Goal: Transaction & Acquisition: Purchase product/service

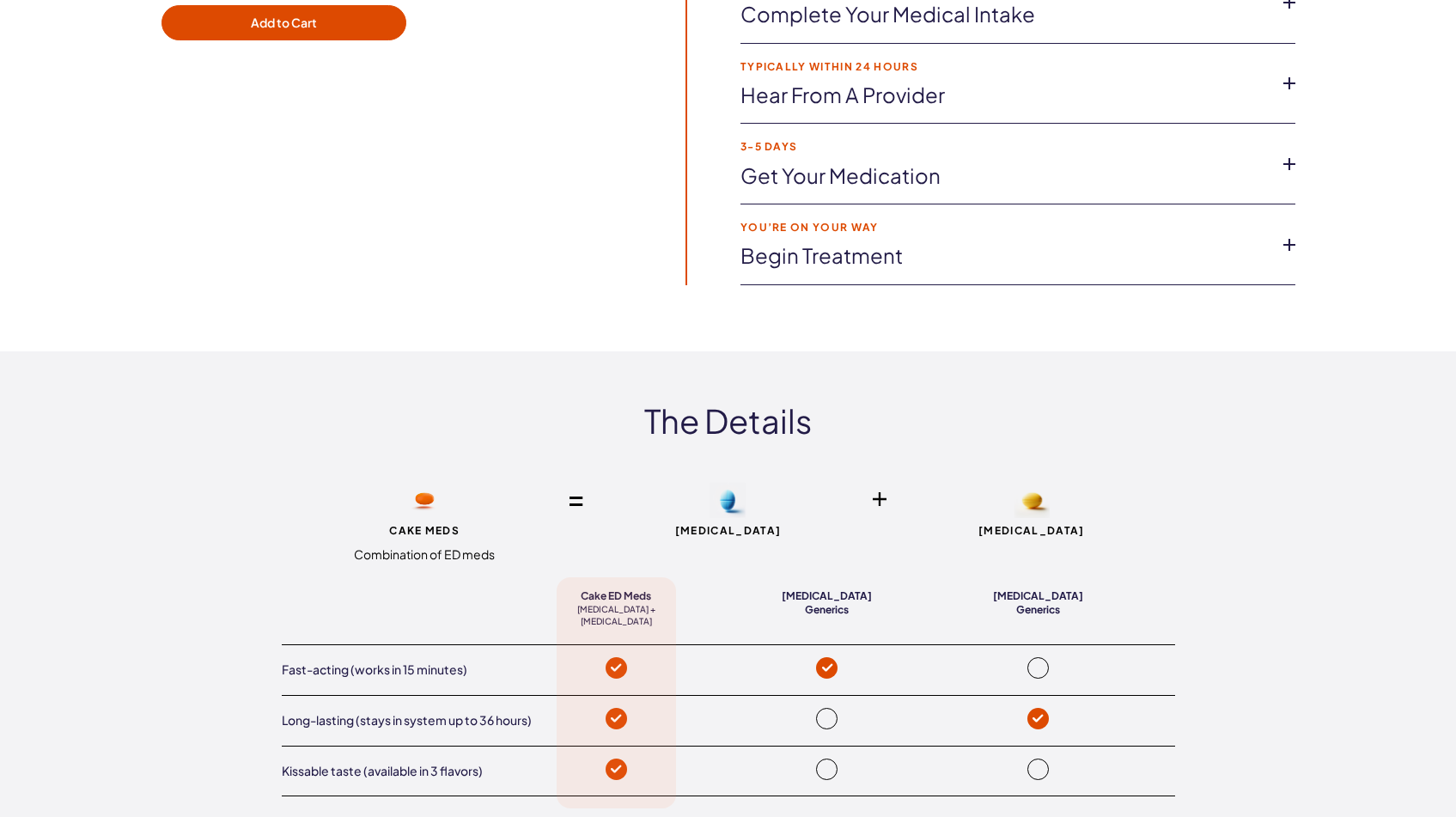
scroll to position [3296, 0]
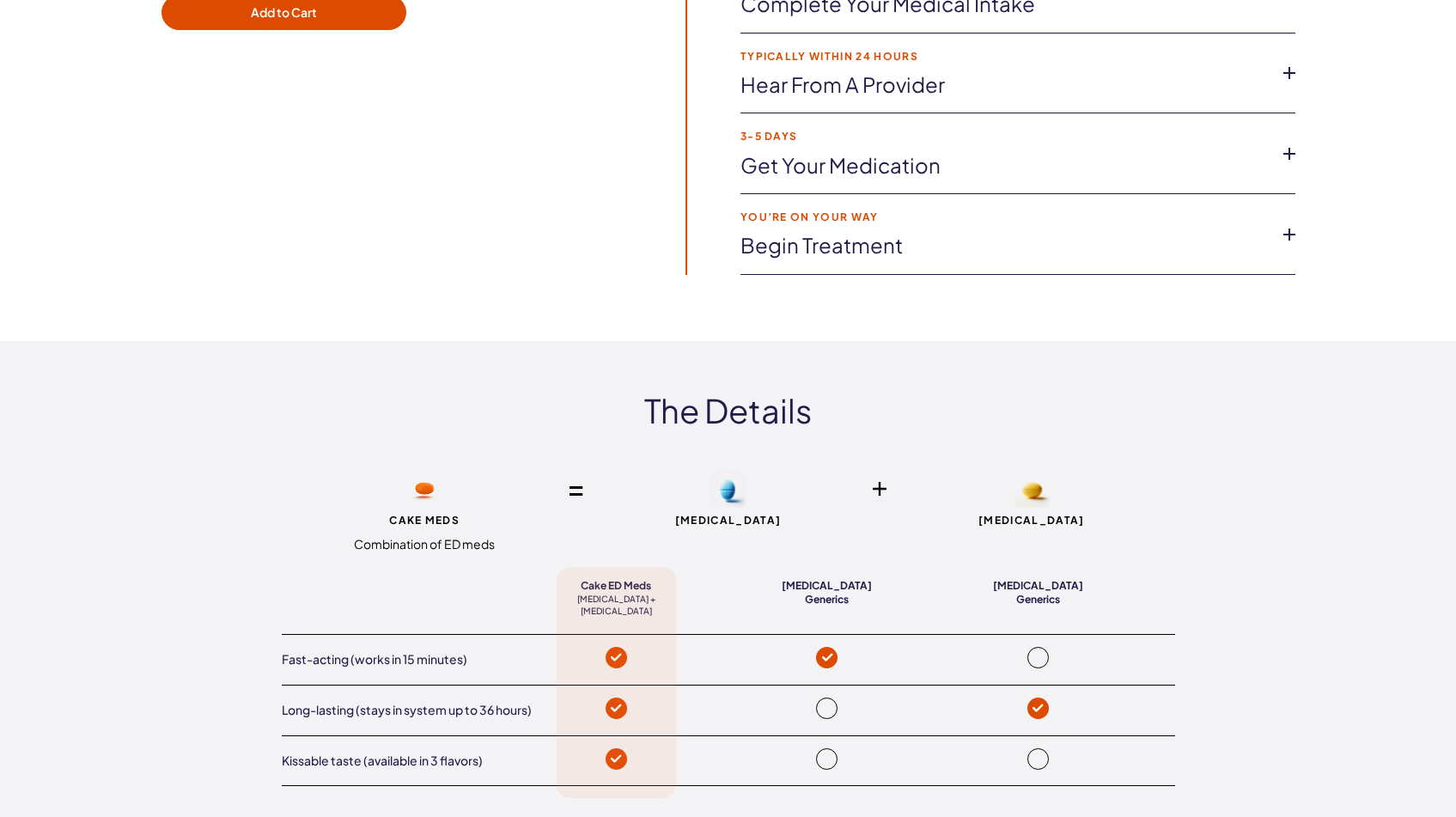
click at [726, 489] on img at bounding box center [727, 490] width 36 height 37
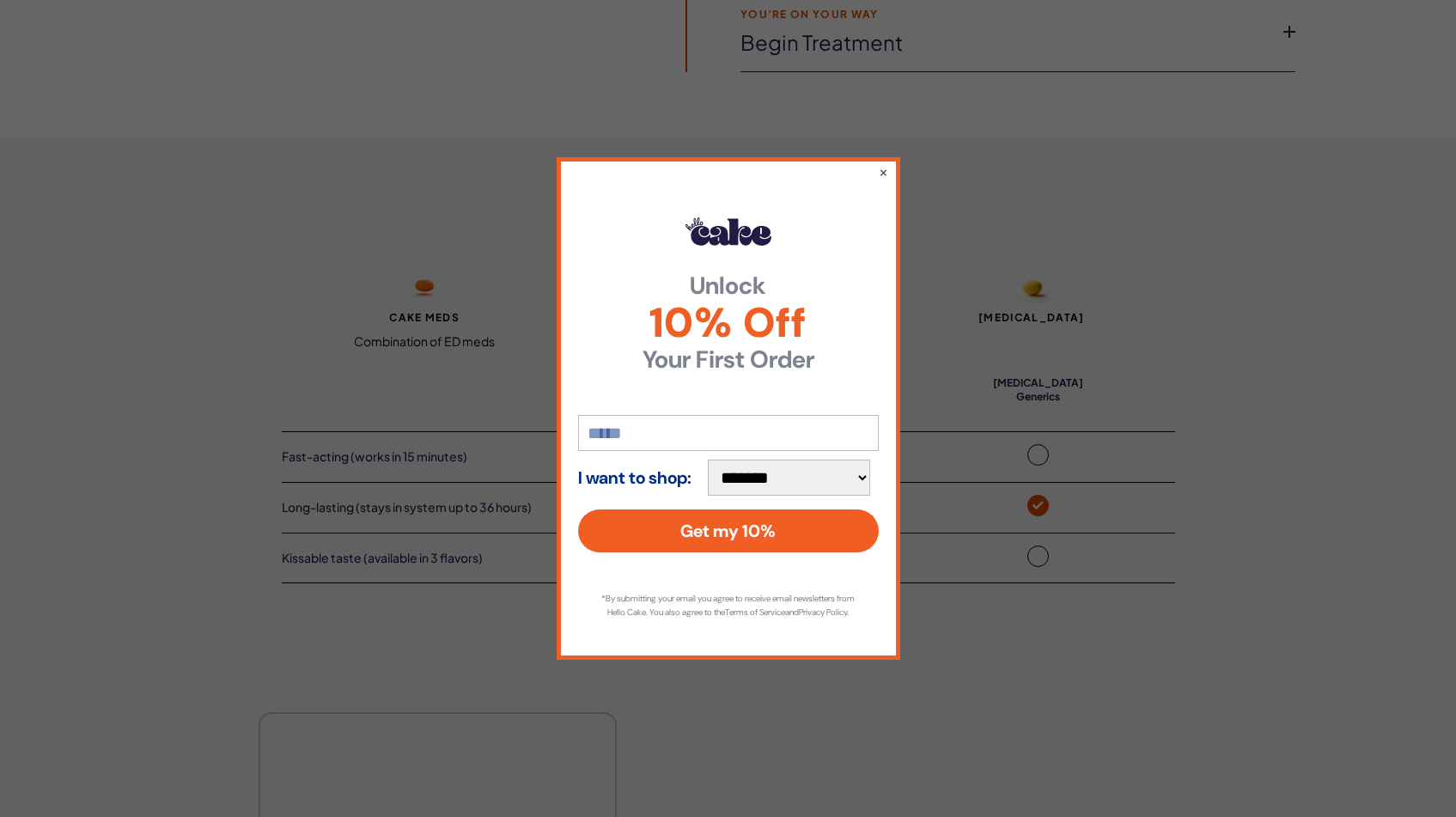
scroll to position [3503, 0]
click at [883, 166] on button "×" at bounding box center [882, 171] width 11 height 20
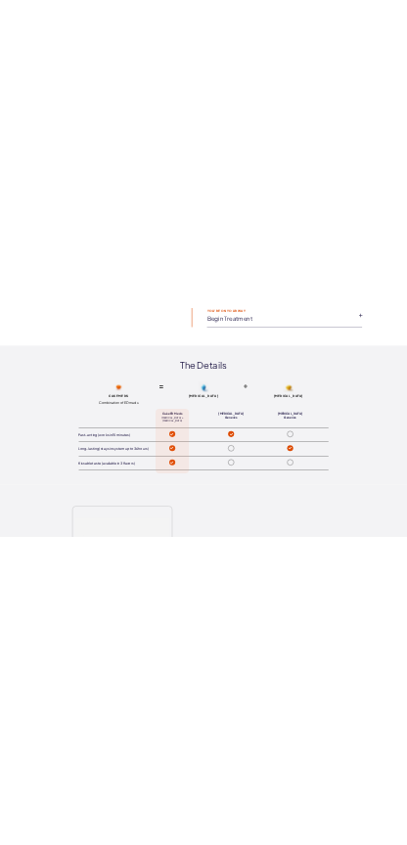
scroll to position [3625, 0]
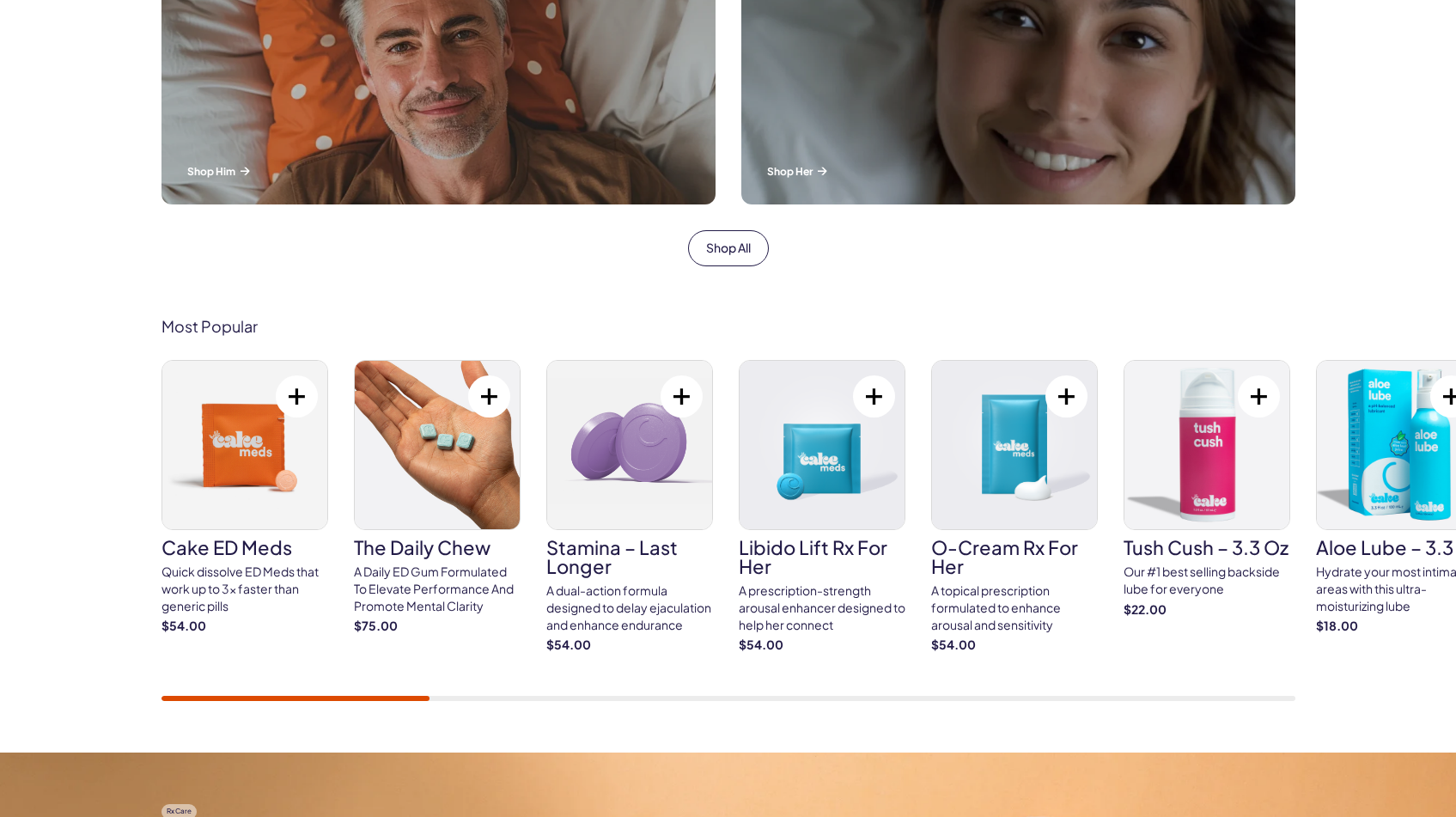
scroll to position [784, 0]
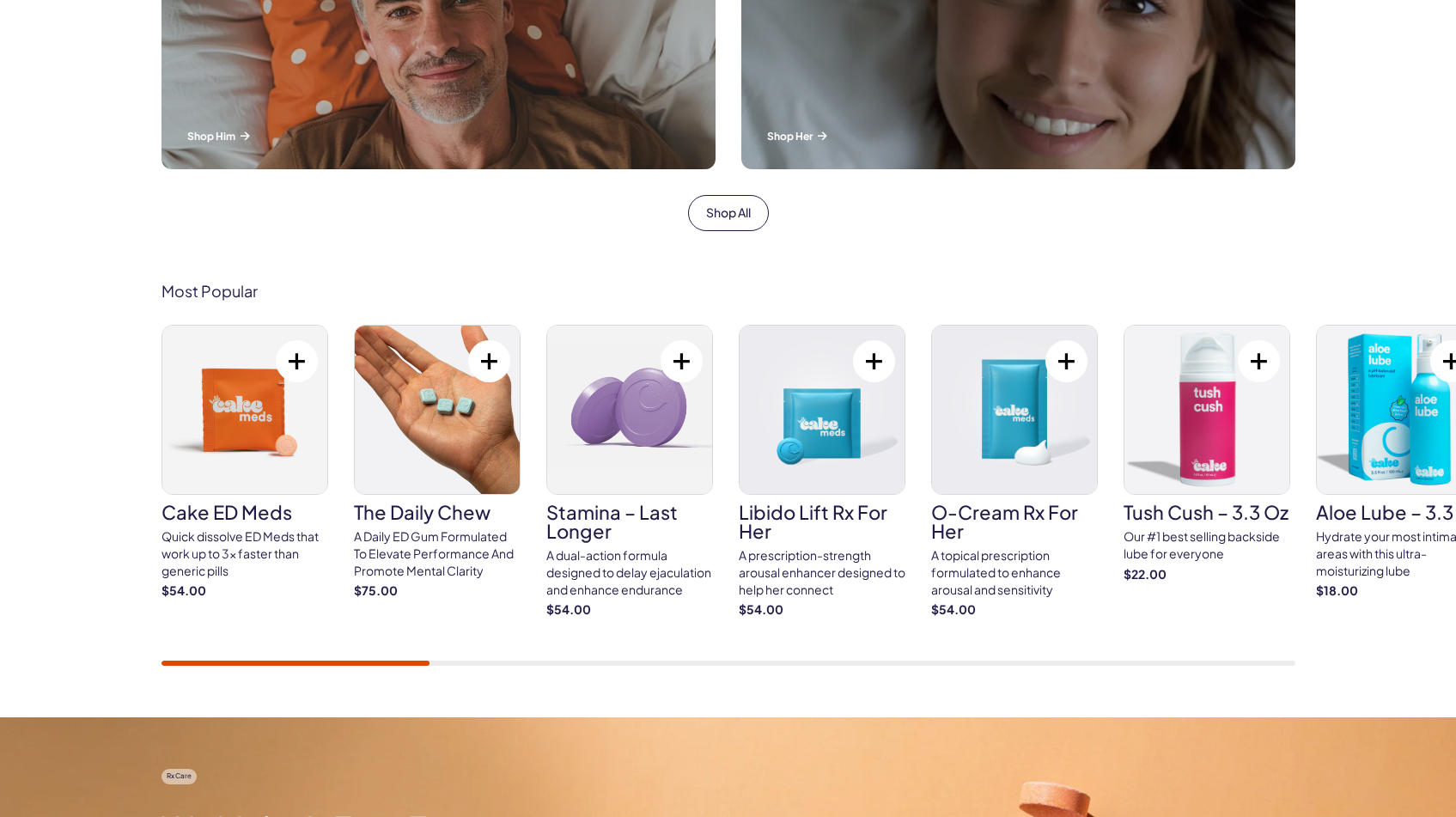
click at [250, 481] on img at bounding box center [245, 409] width 165 height 169
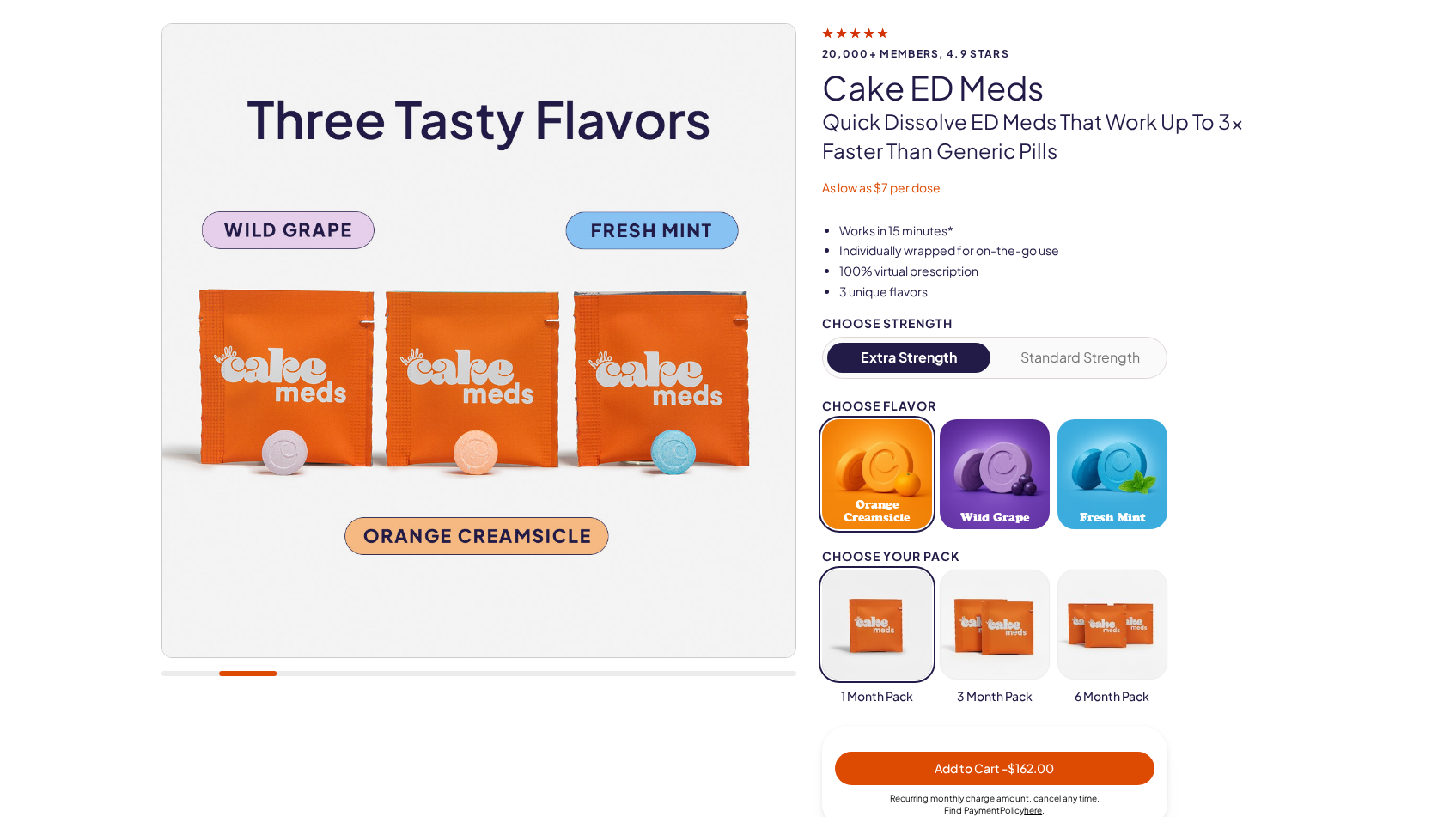
scroll to position [121, 0]
